Goal: Information Seeking & Learning: Learn about a topic

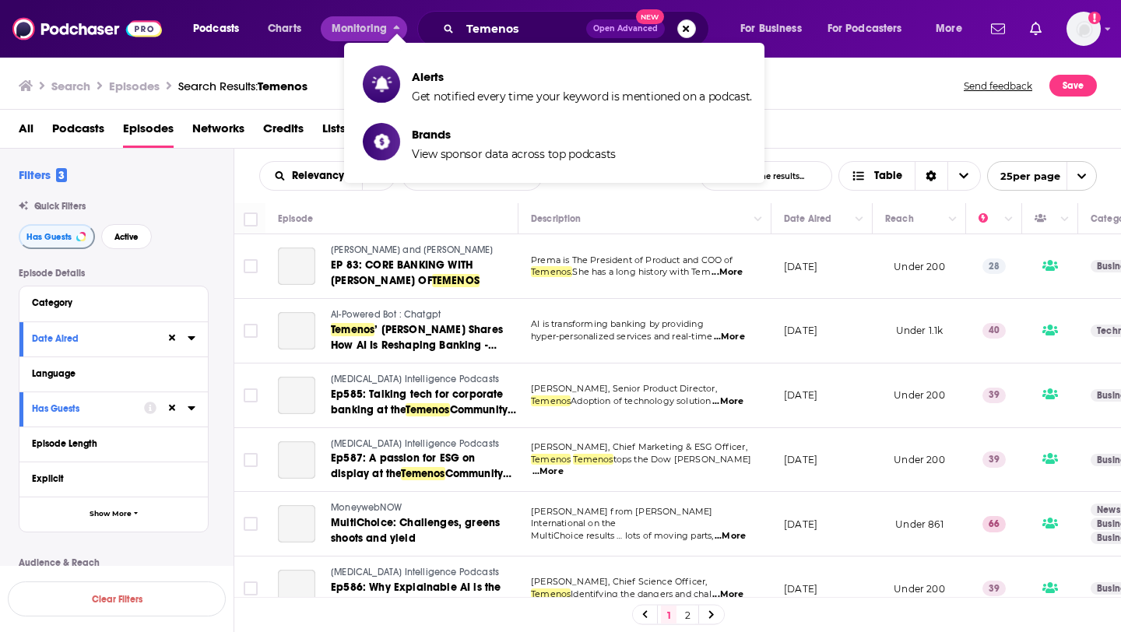
click at [688, 28] on button "Search podcasts, credits, & more..." at bounding box center [687, 28] width 19 height 19
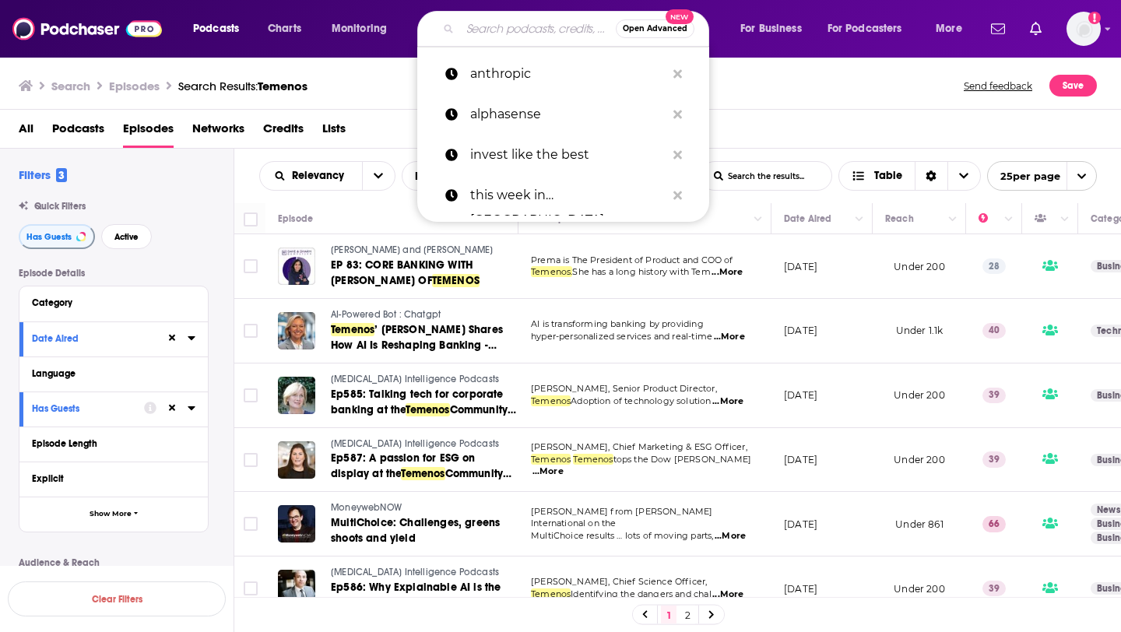
click at [685, 29] on span "Open Advanced" at bounding box center [655, 29] width 65 height 8
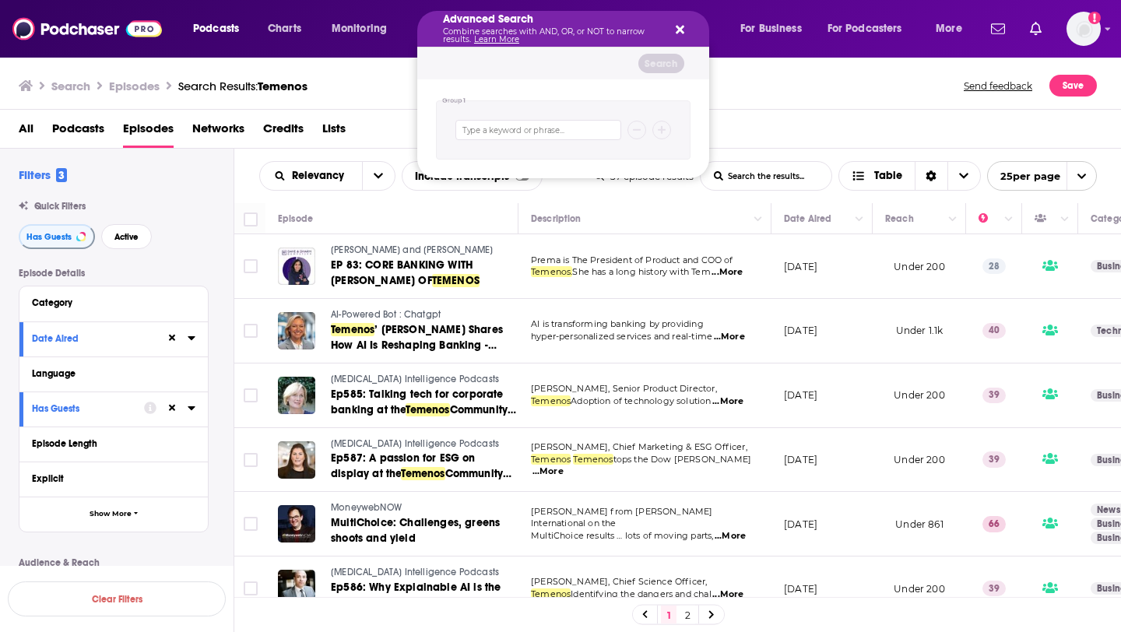
click at [565, 28] on p "Combine searches with AND, OR, or NOT to narrow results. Learn More" at bounding box center [551, 36] width 216 height 16
click at [678, 28] on icon "Search podcasts, credits, & more..." at bounding box center [680, 30] width 9 height 9
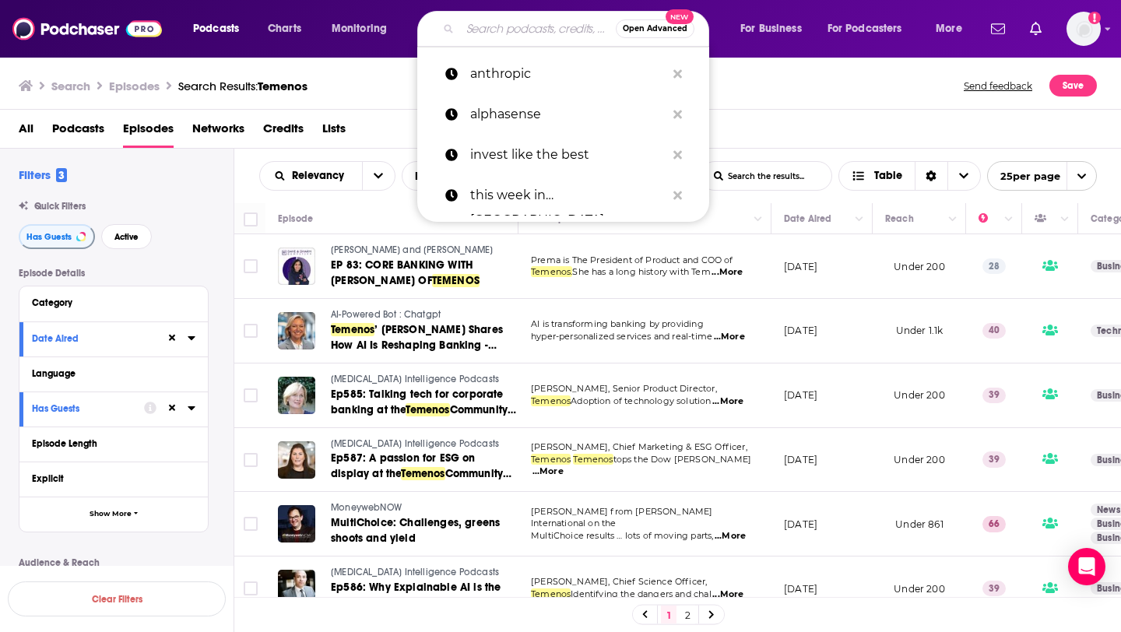
click at [533, 30] on input "Search podcasts, credits, & more..." at bounding box center [538, 28] width 156 height 25
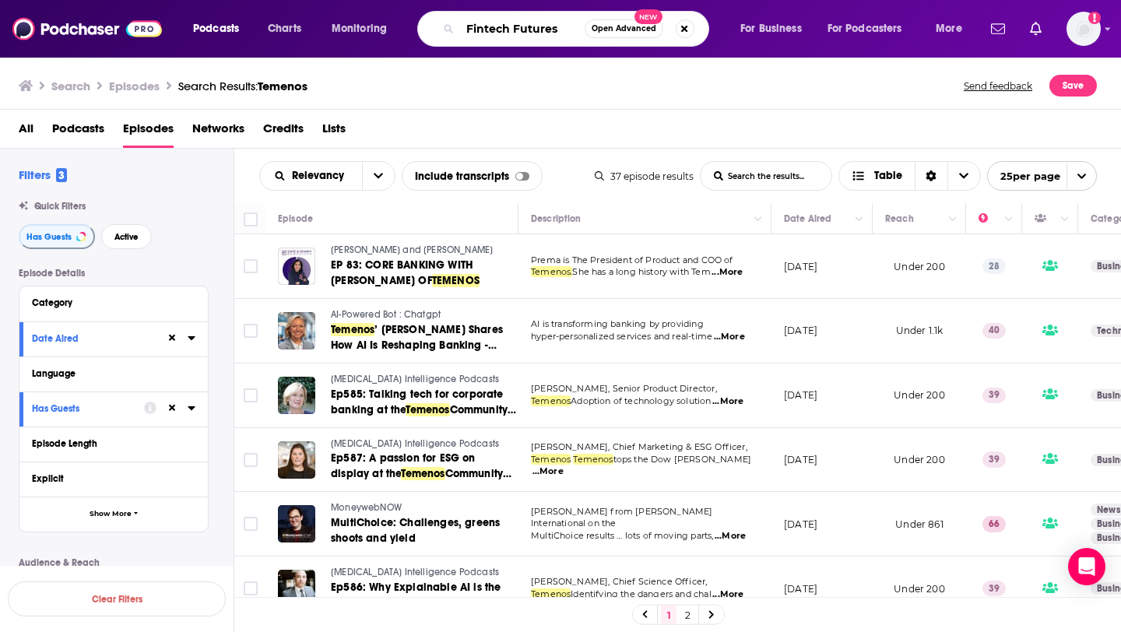
type input "Fintech Futures"
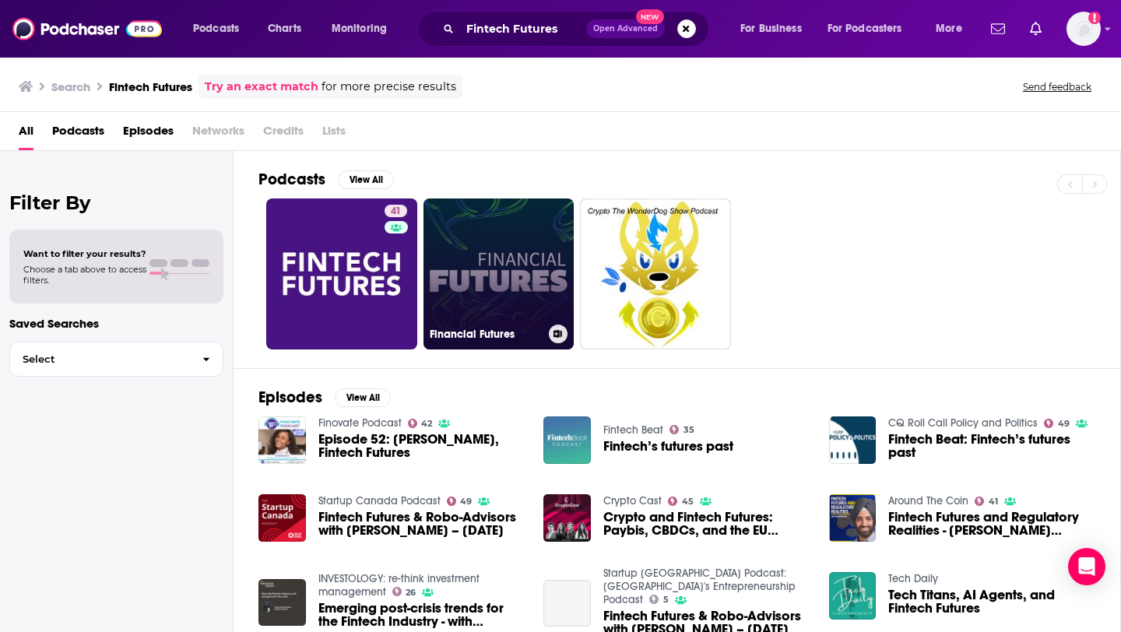
scroll to position [17, 0]
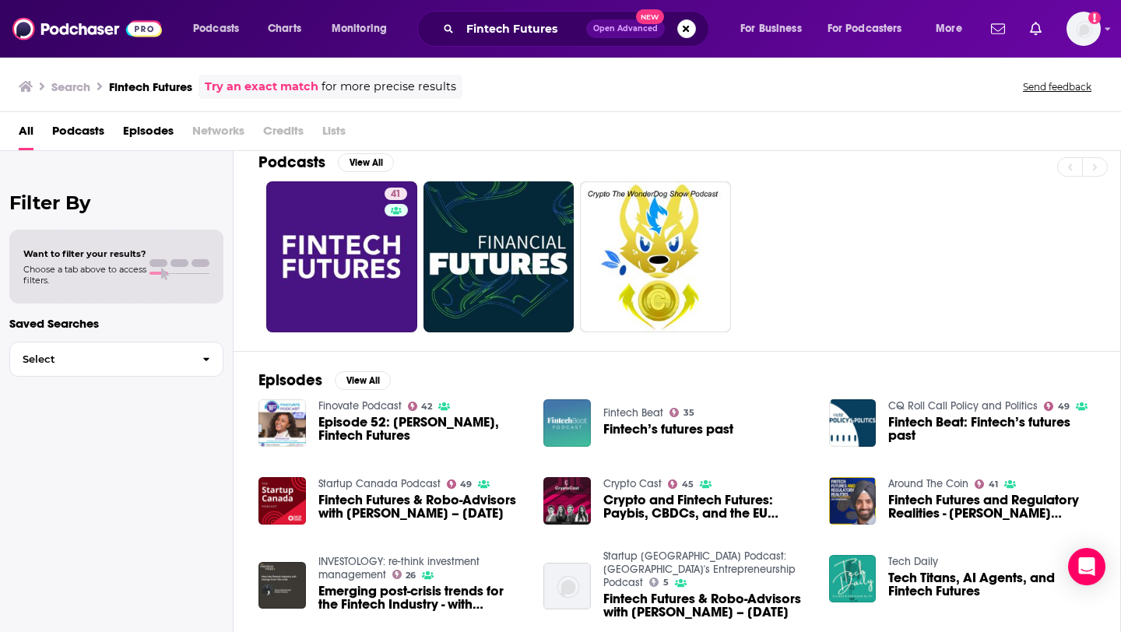
click at [72, 124] on span "Podcasts" at bounding box center [78, 134] width 52 height 32
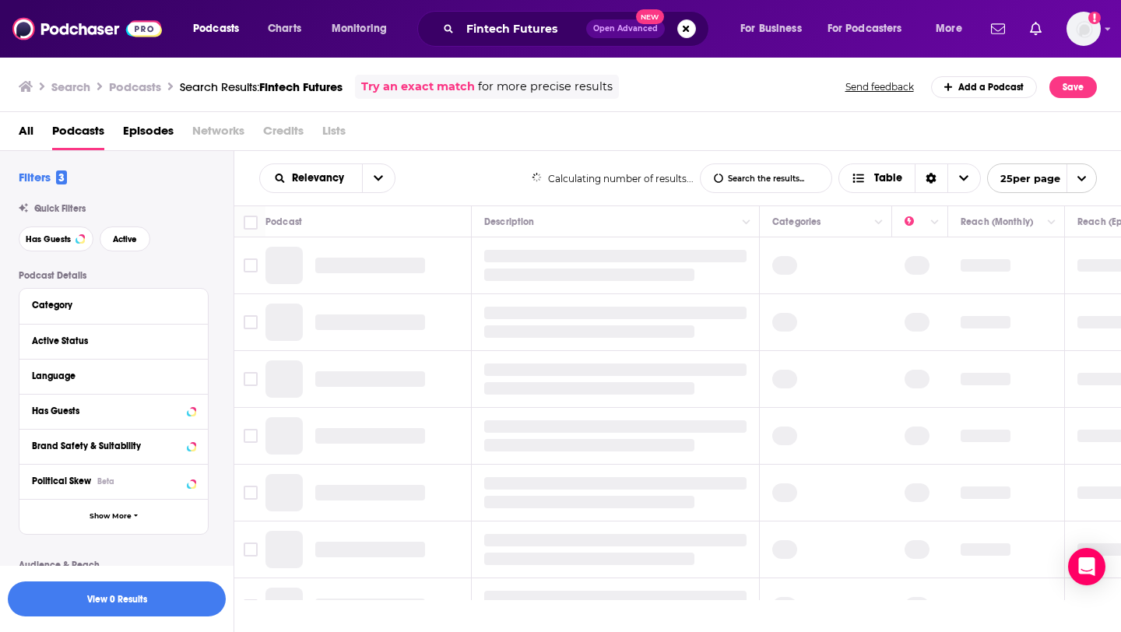
click at [29, 131] on span "All" at bounding box center [26, 134] width 15 height 32
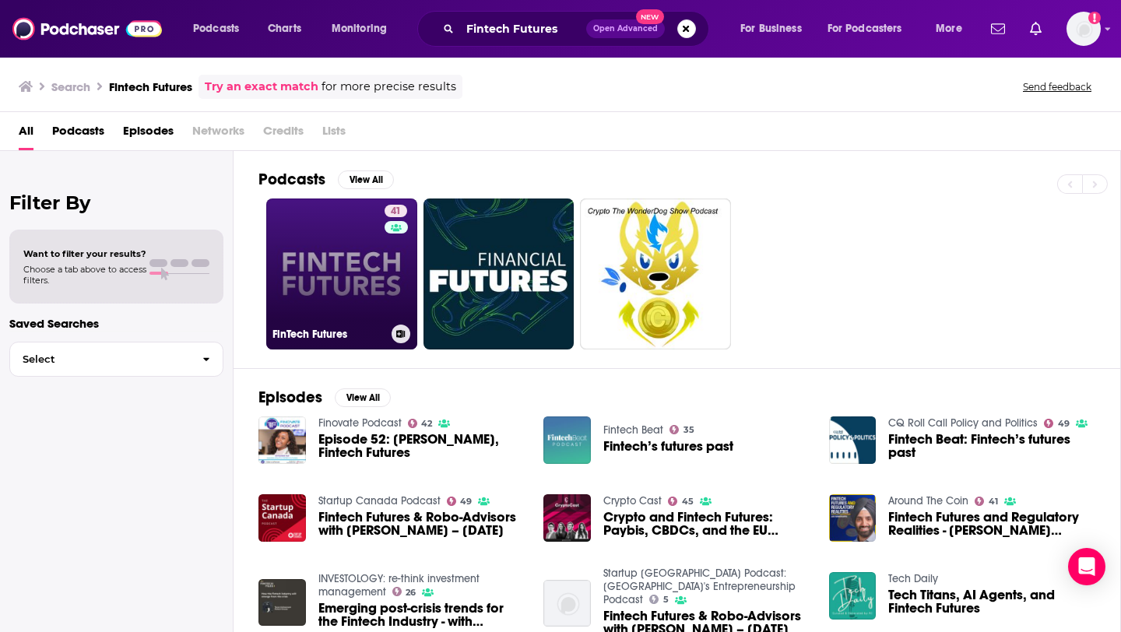
click at [341, 268] on link "41 FinTech Futures" at bounding box center [341, 274] width 151 height 151
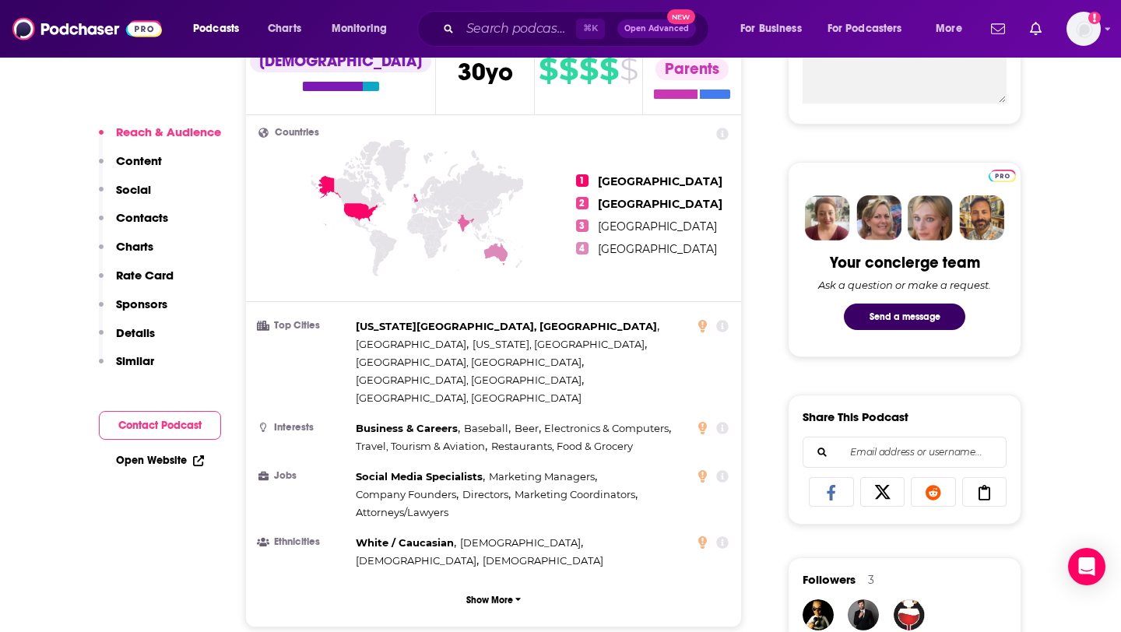
scroll to position [638, 0]
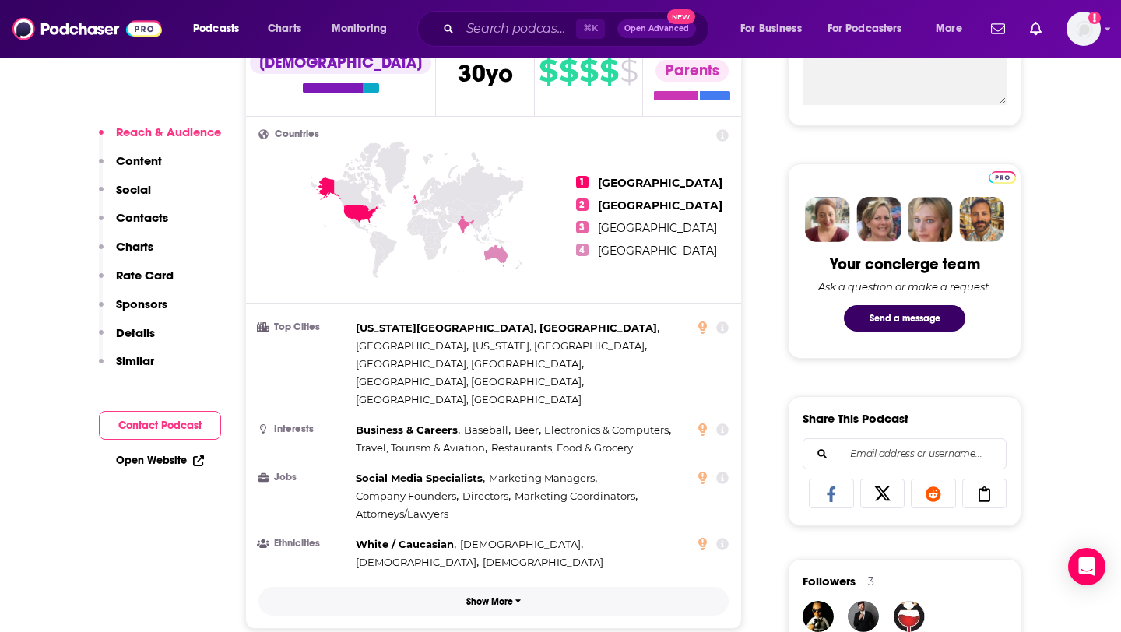
click at [505, 597] on p "Show More" at bounding box center [489, 602] width 47 height 11
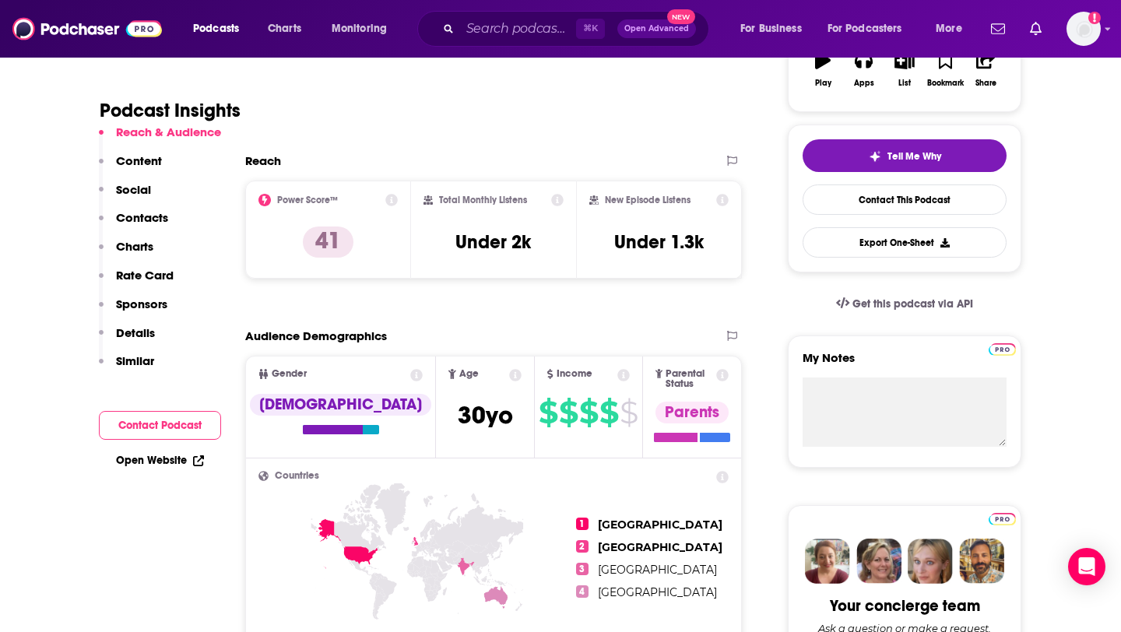
scroll to position [294, 0]
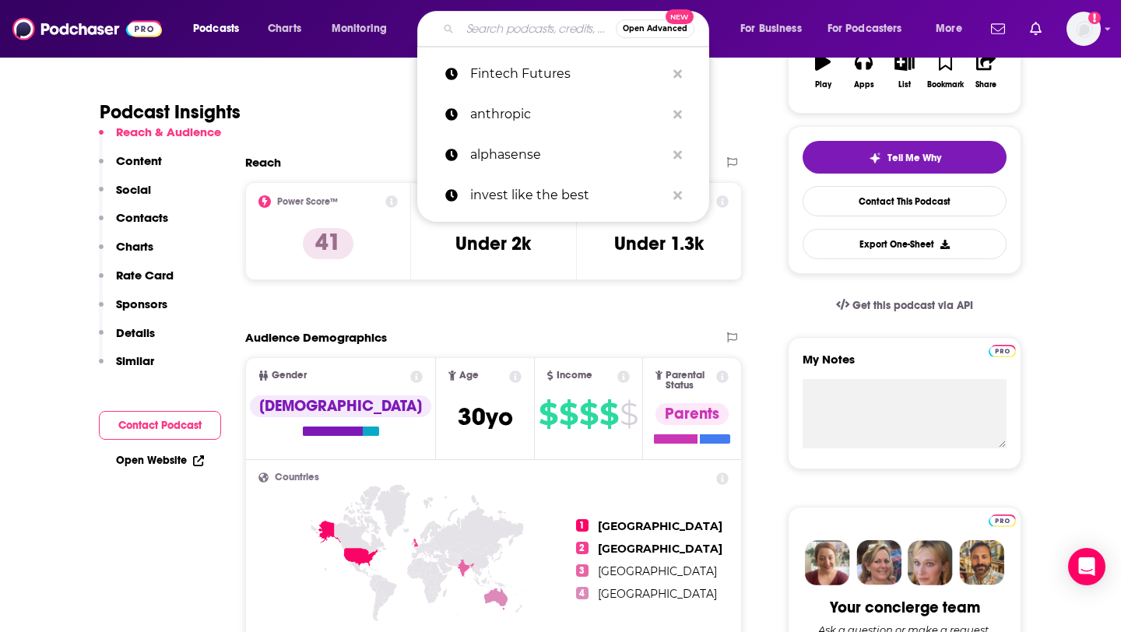
click at [512, 33] on input "Search podcasts, credits, & more..." at bounding box center [538, 28] width 156 height 25
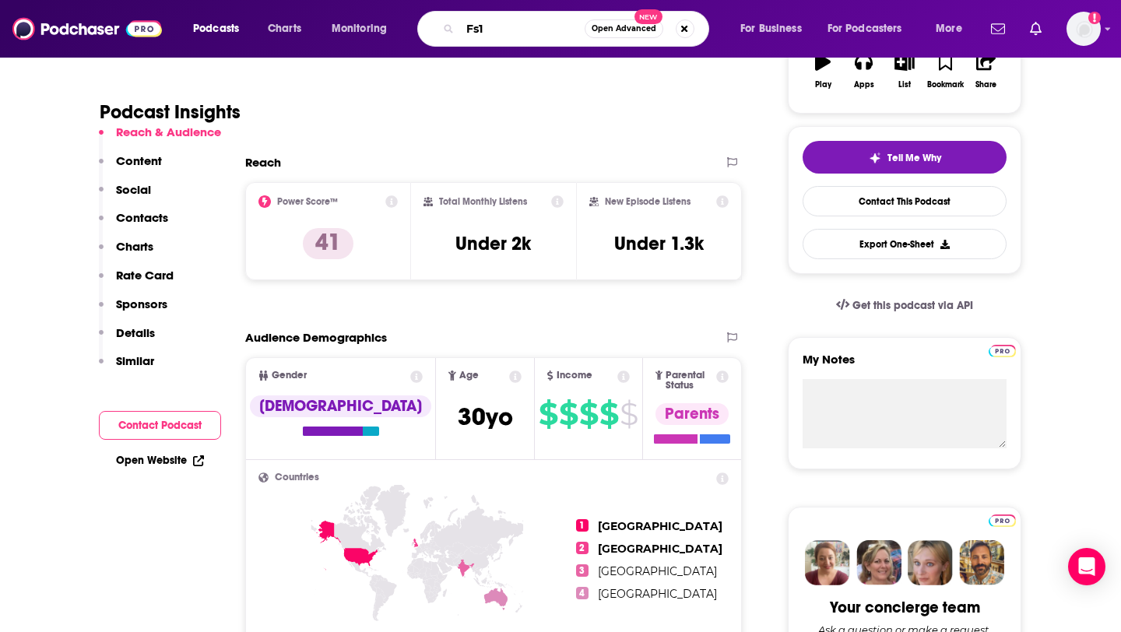
type input "Fs11"
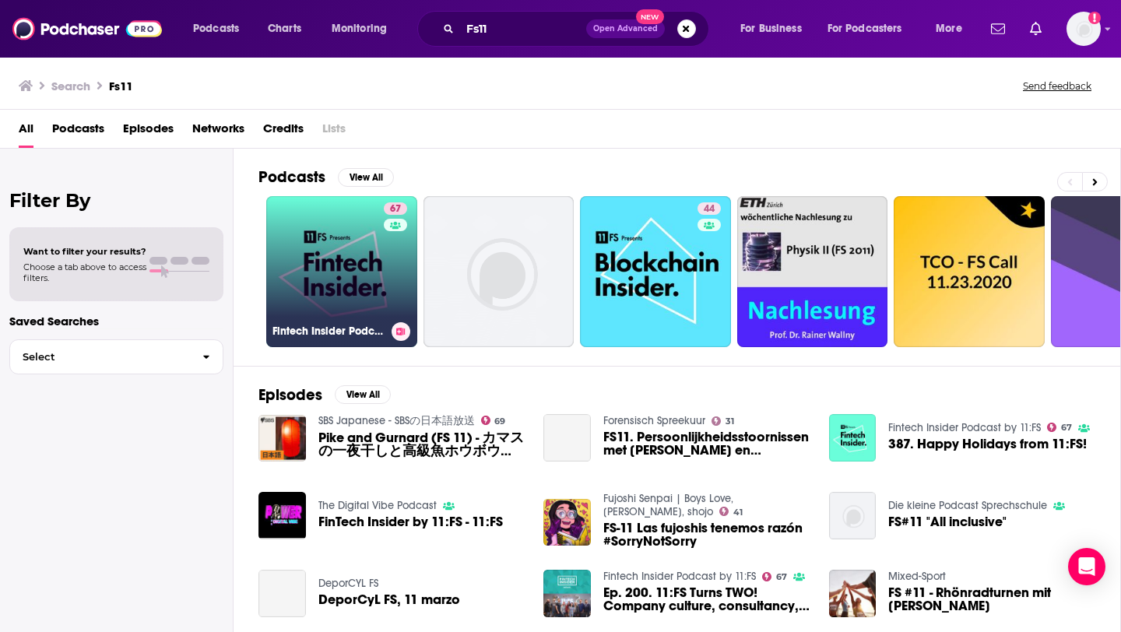
click at [367, 292] on link "67 Fintech Insider Podcast by 11:FS" at bounding box center [341, 271] width 151 height 151
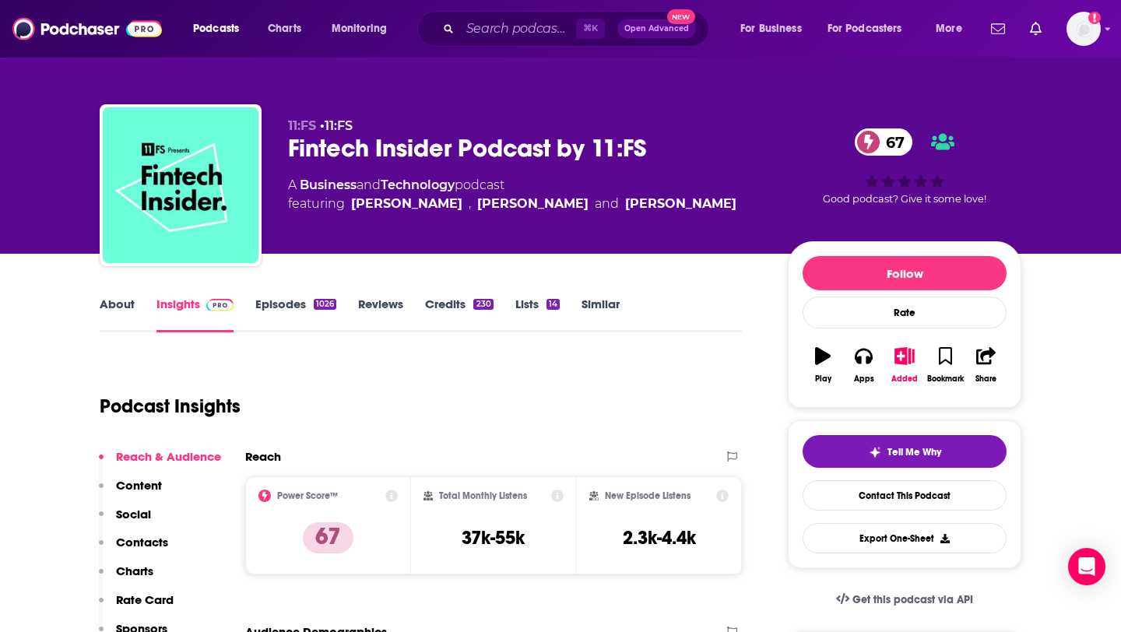
scroll to position [477, 0]
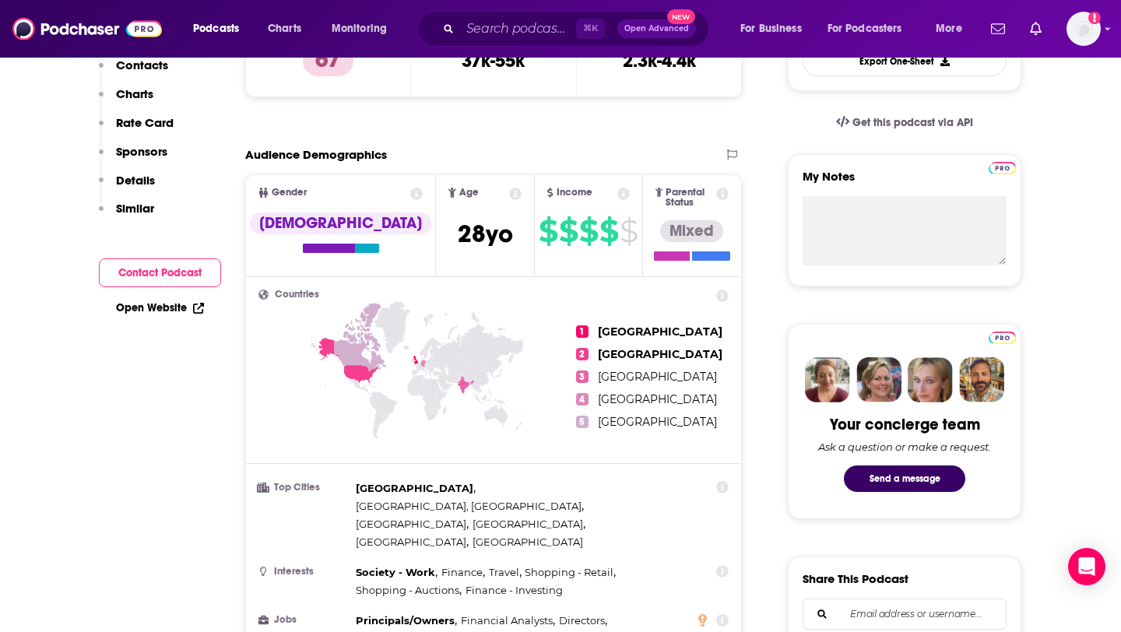
click at [492, 596] on ul "Top Cities [GEOGRAPHIC_DATA] , [GEOGRAPHIC_DATA], [GEOGRAPHIC_DATA] , [GEOGRAPH…" at bounding box center [494, 588] width 470 height 216
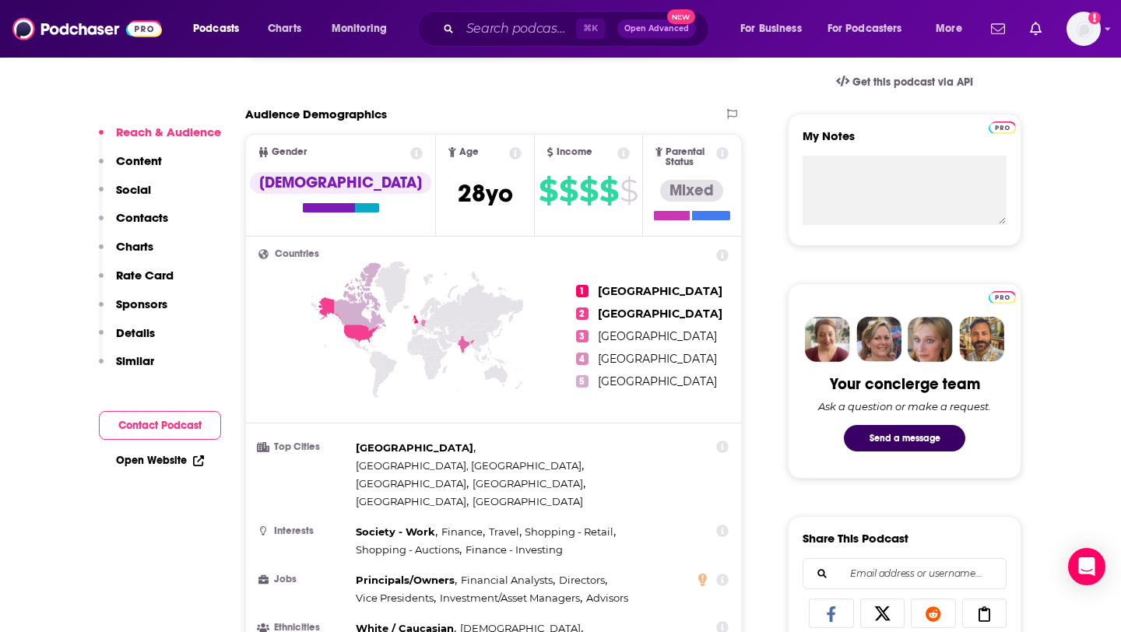
scroll to position [516, 0]
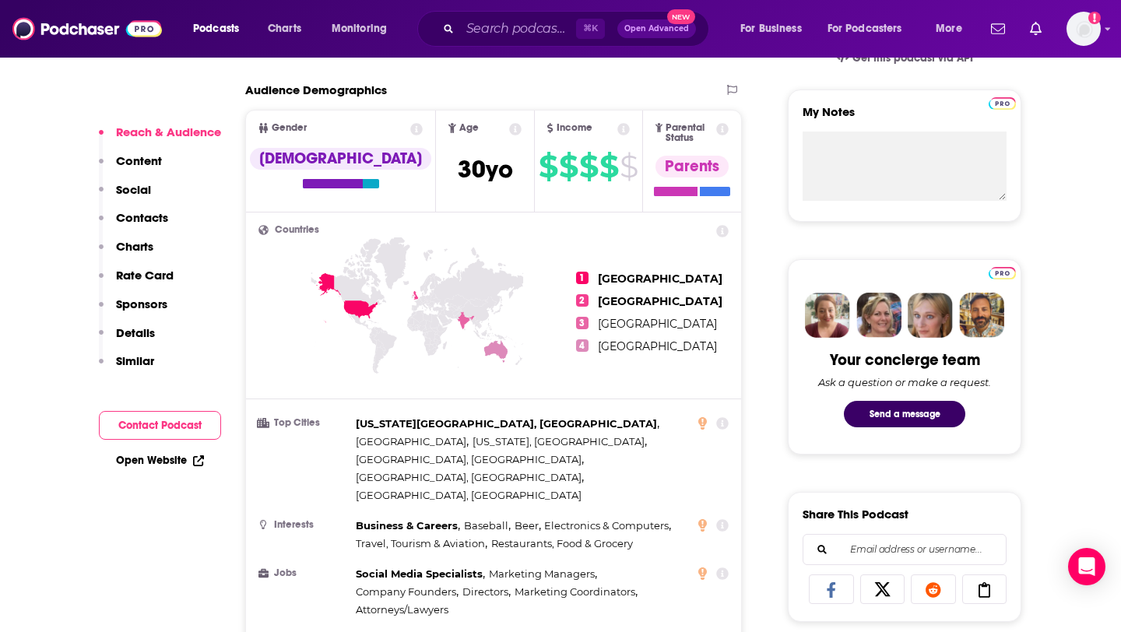
scroll to position [640, 0]
